Goal: Check status: Check status

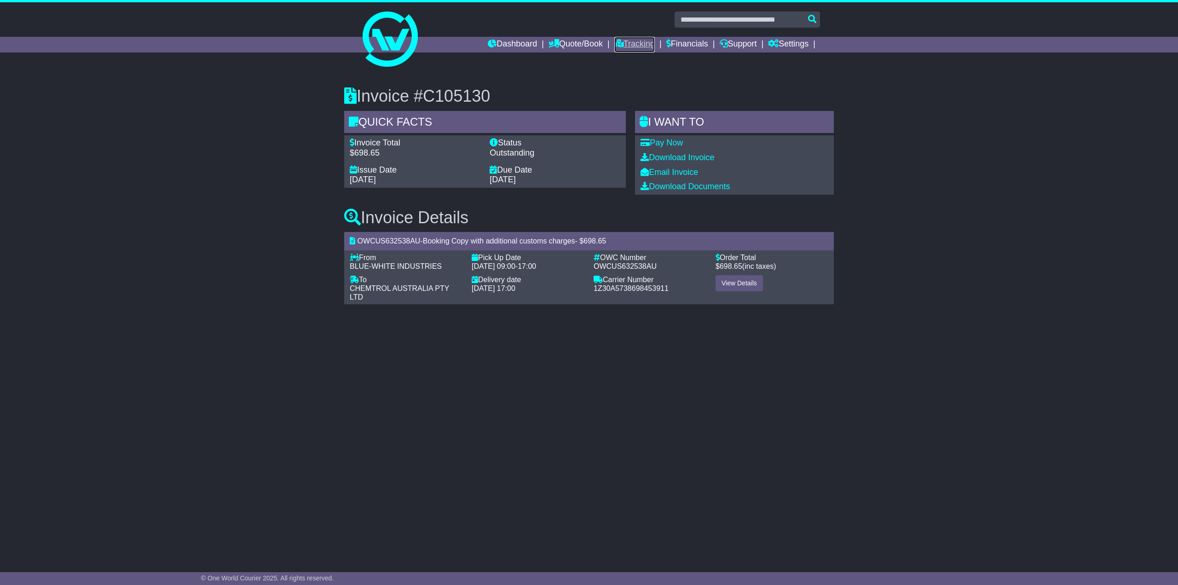
click at [615, 43] on icon at bounding box center [619, 43] width 9 height 8
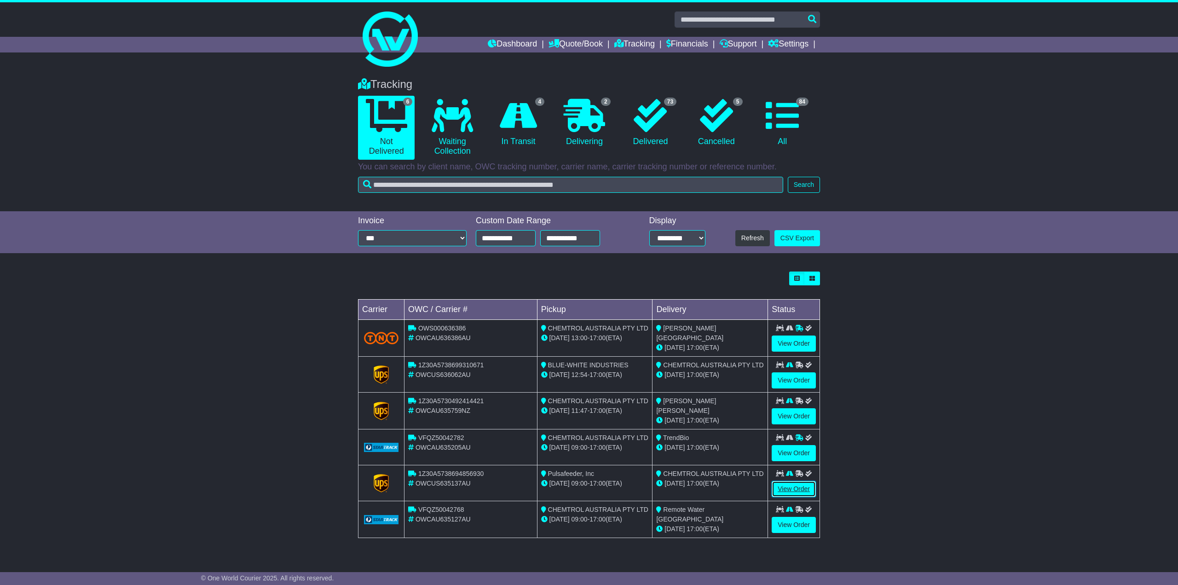
click at [794, 487] on link "View Order" at bounding box center [794, 489] width 44 height 16
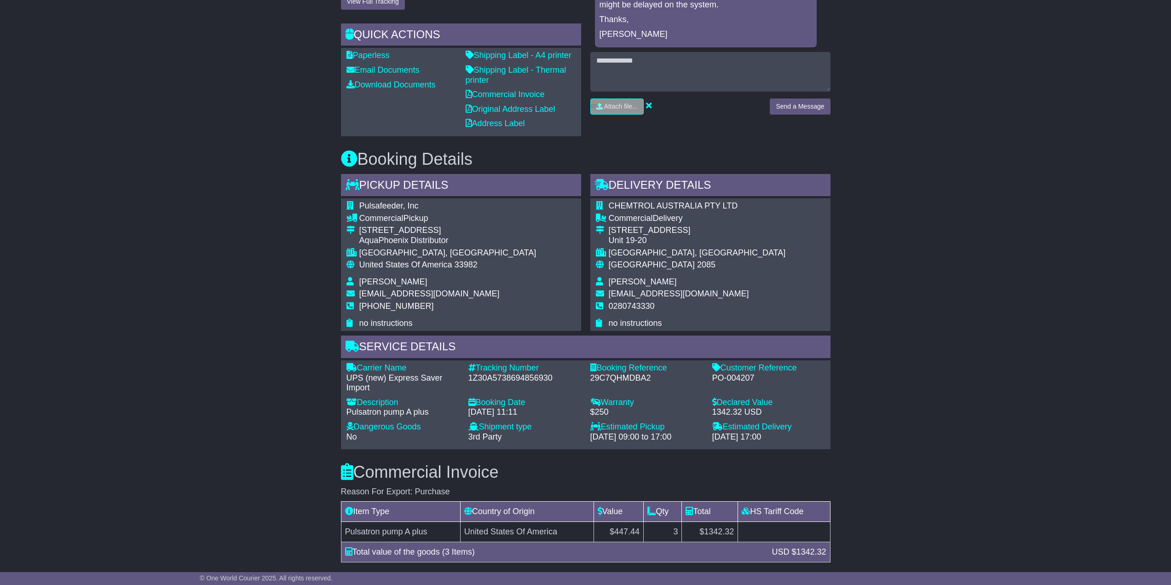
scroll to position [368, 0]
